Goal: Task Accomplishment & Management: Use online tool/utility

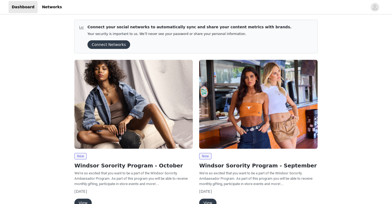
scroll to position [30, 0]
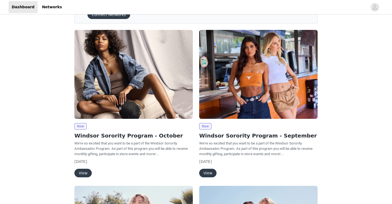
click at [83, 173] on button "View" at bounding box center [82, 173] width 17 height 9
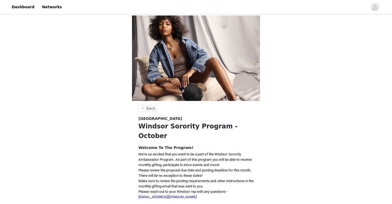
scroll to position [84, 0]
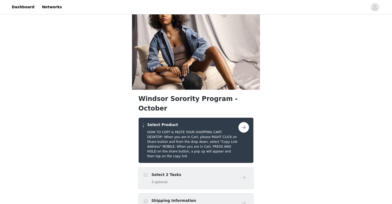
scroll to position [12, 0]
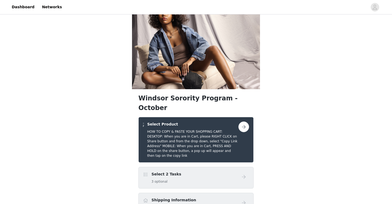
click at [177, 167] on div "Select 2 Tasks 3 optional" at bounding box center [195, 178] width 115 height 22
